Goal: Information Seeking & Learning: Learn about a topic

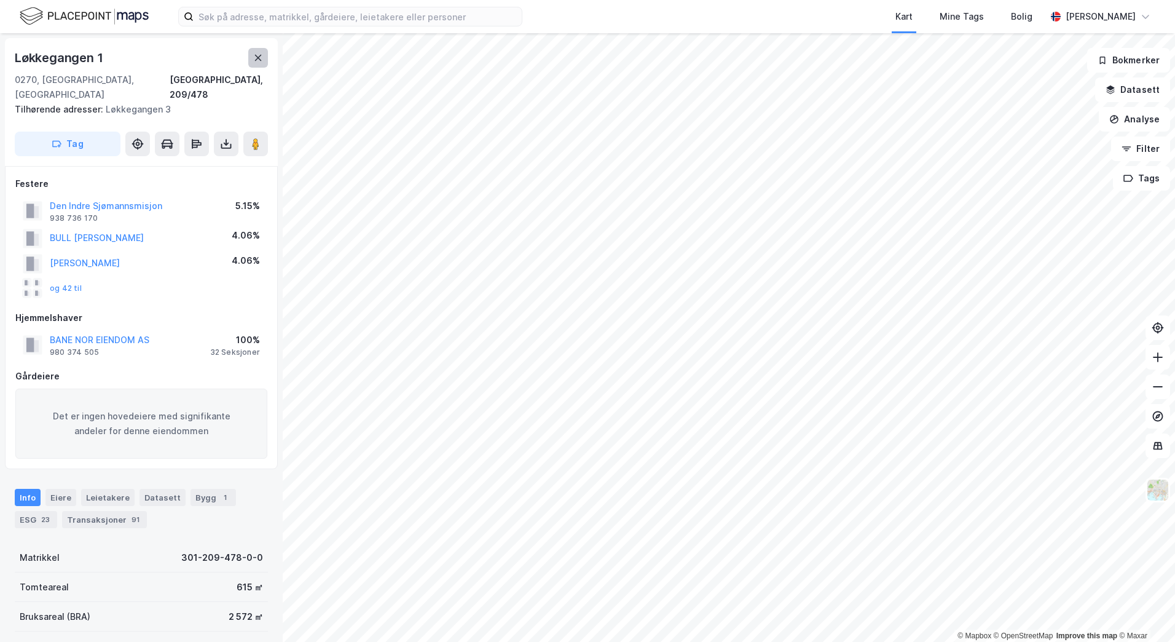
click at [257, 62] on icon at bounding box center [258, 58] width 10 height 10
